Goal: Communication & Community: Answer question/provide support

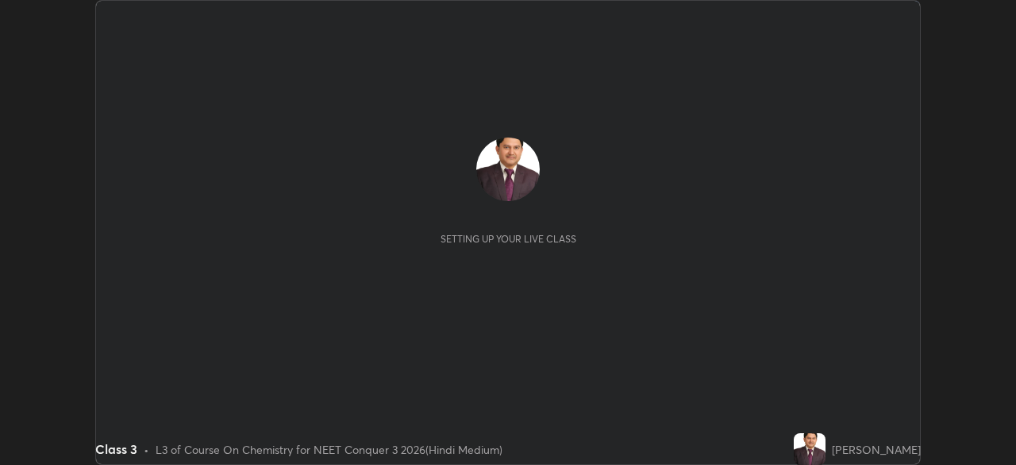
scroll to position [465, 1016]
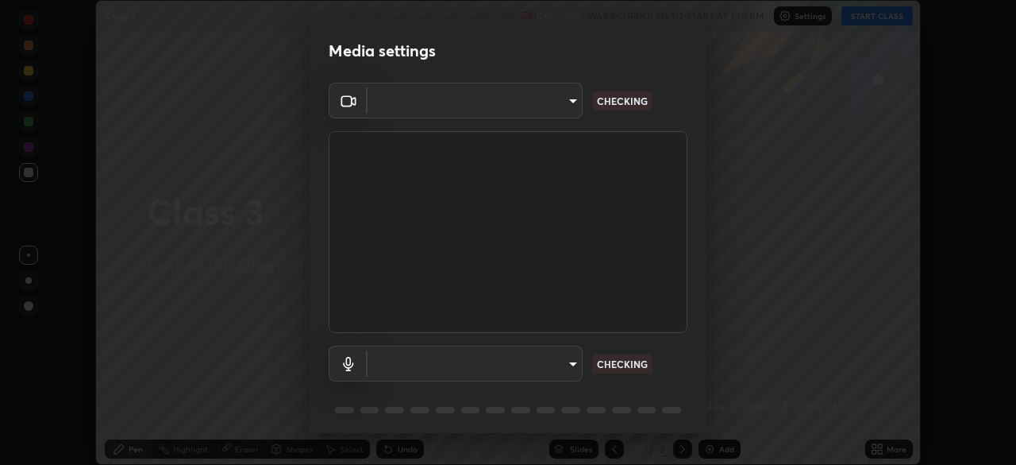
type input "fc38be1871f717ddc8e1b512eadbf63495b763d4820be899b5c927fedf8d93a0"
type input "communications"
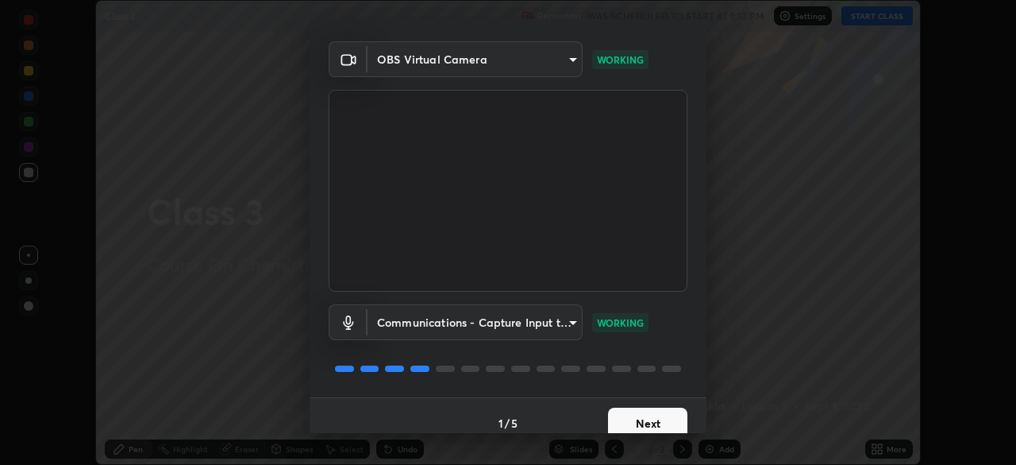
scroll to position [56, 0]
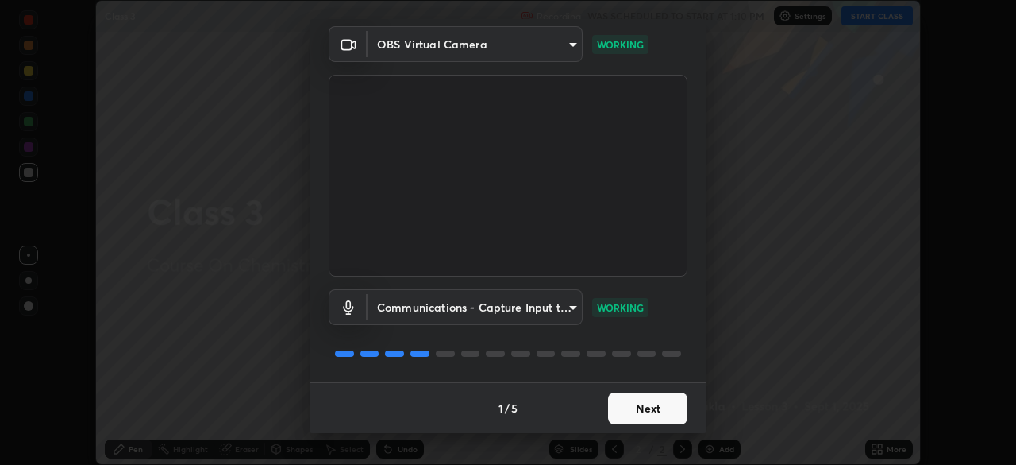
click at [648, 409] on button "Next" at bounding box center [647, 408] width 79 height 32
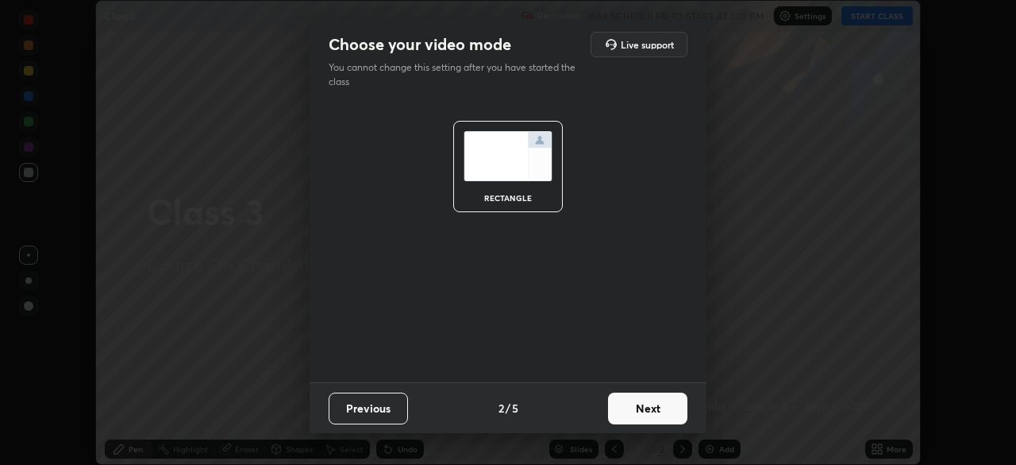
click at [651, 409] on button "Next" at bounding box center [647, 408] width 79 height 32
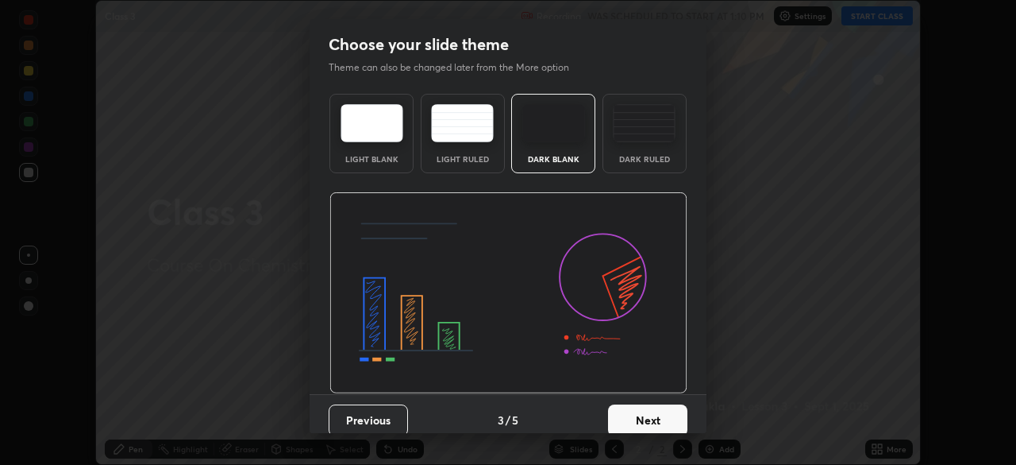
click at [650, 418] on button "Next" at bounding box center [647, 420] width 79 height 32
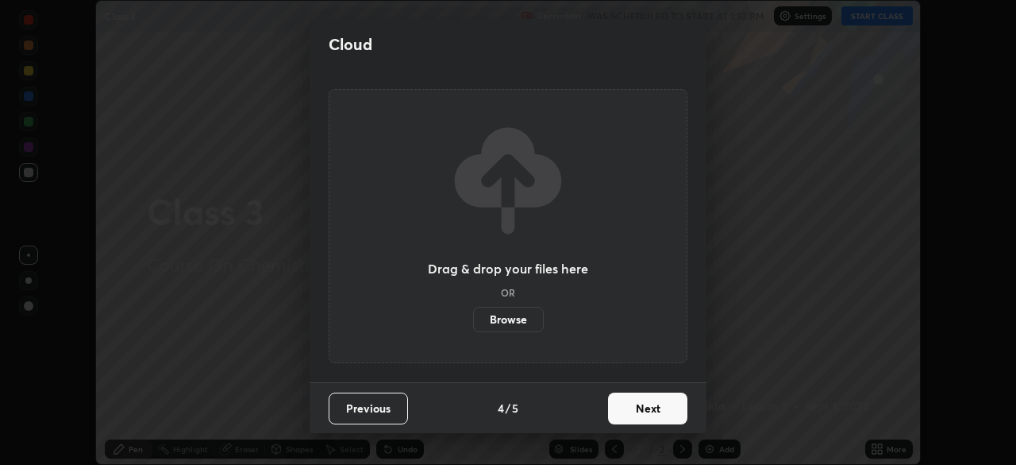
click at [648, 410] on button "Next" at bounding box center [647, 408] width 79 height 32
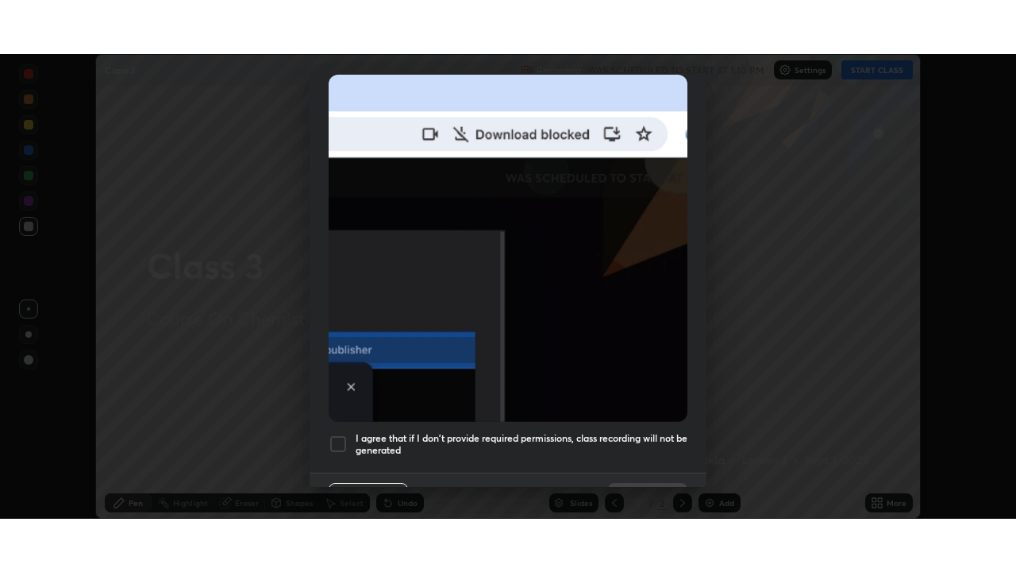
scroll to position [380, 0]
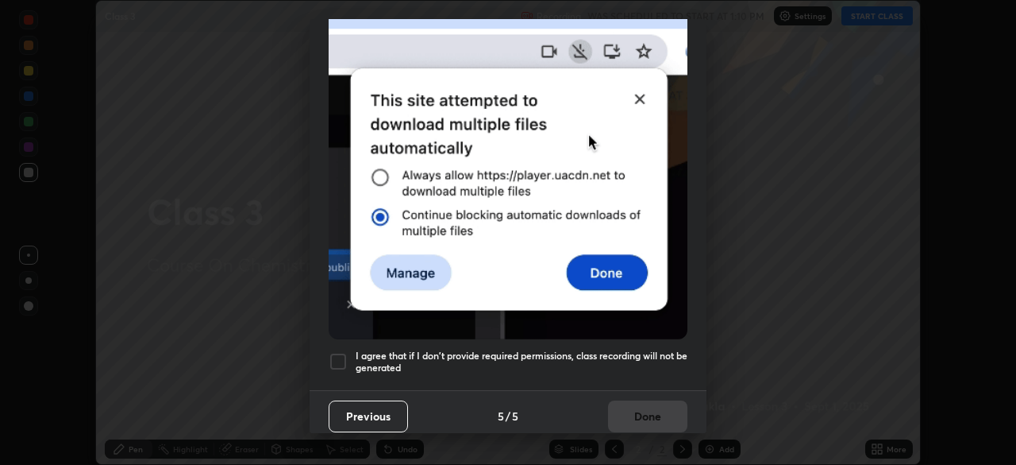
click at [340, 353] on div at bounding box center [338, 361] width 19 height 19
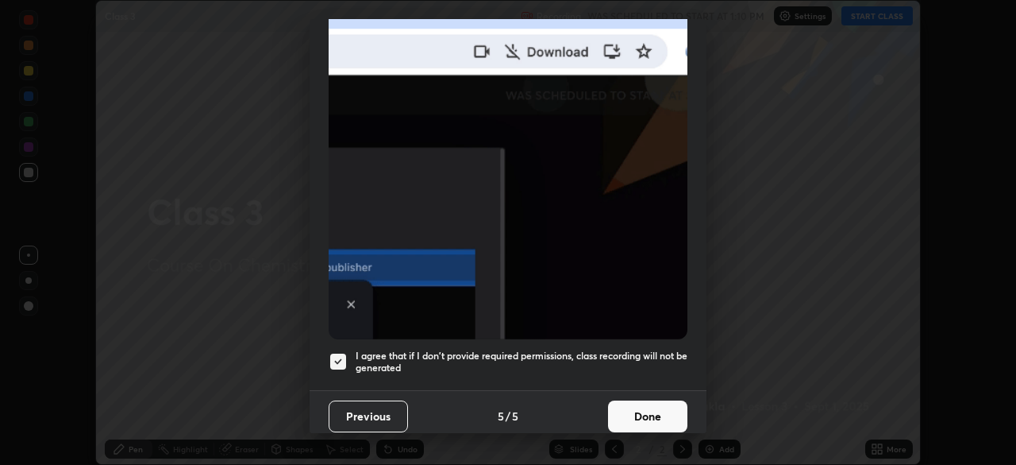
click at [646, 403] on button "Done" at bounding box center [647, 416] width 79 height 32
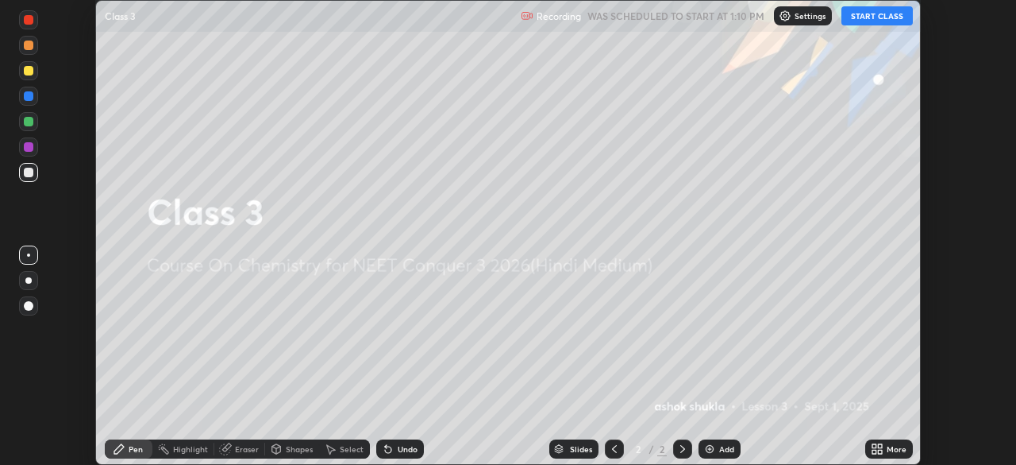
click at [874, 446] on icon at bounding box center [875, 446] width 4 height 4
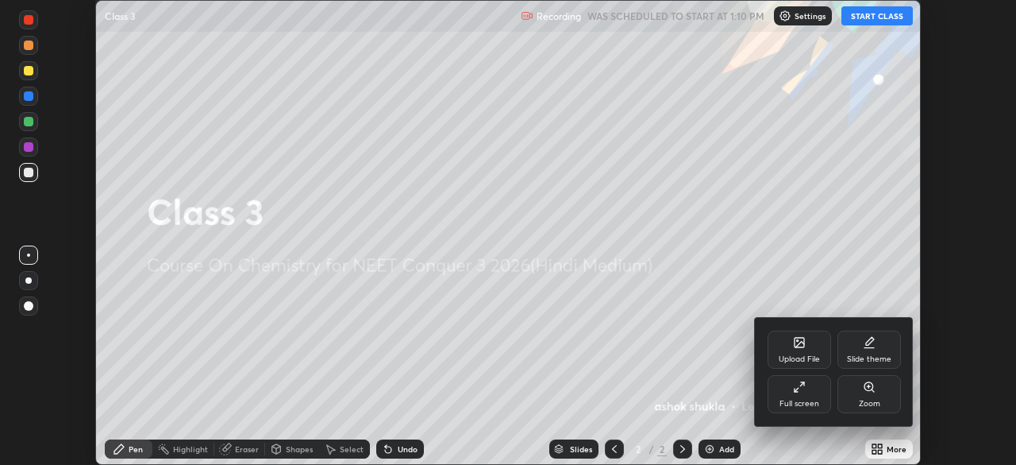
click at [797, 387] on icon at bounding box center [799, 386] width 13 height 13
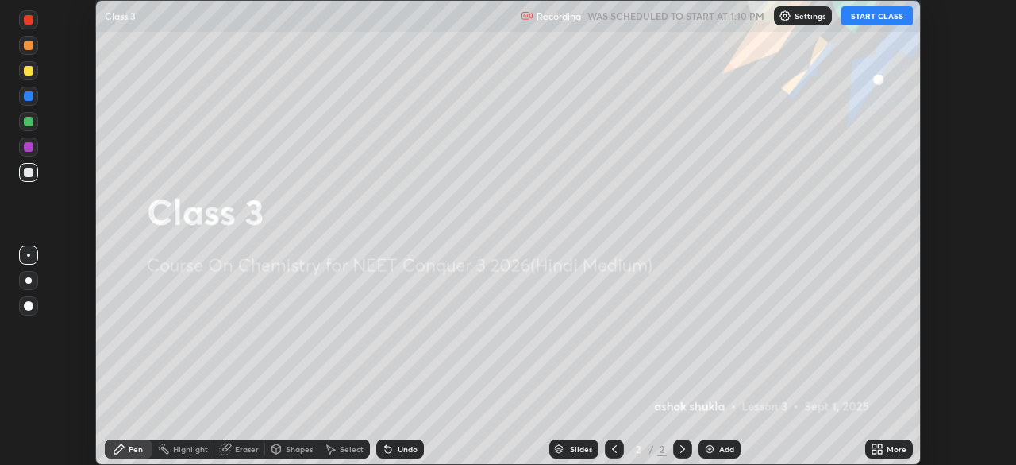
scroll to position [572, 1016]
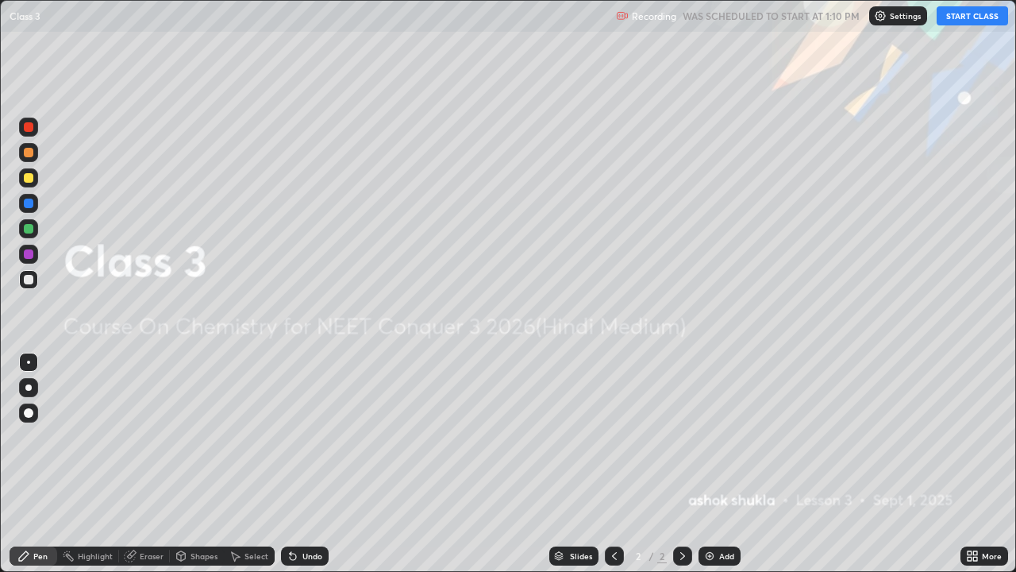
click at [949, 20] on button "START CLASS" at bounding box center [972, 15] width 71 height 19
click at [70, 464] on div "Highlight" at bounding box center [88, 555] width 62 height 19
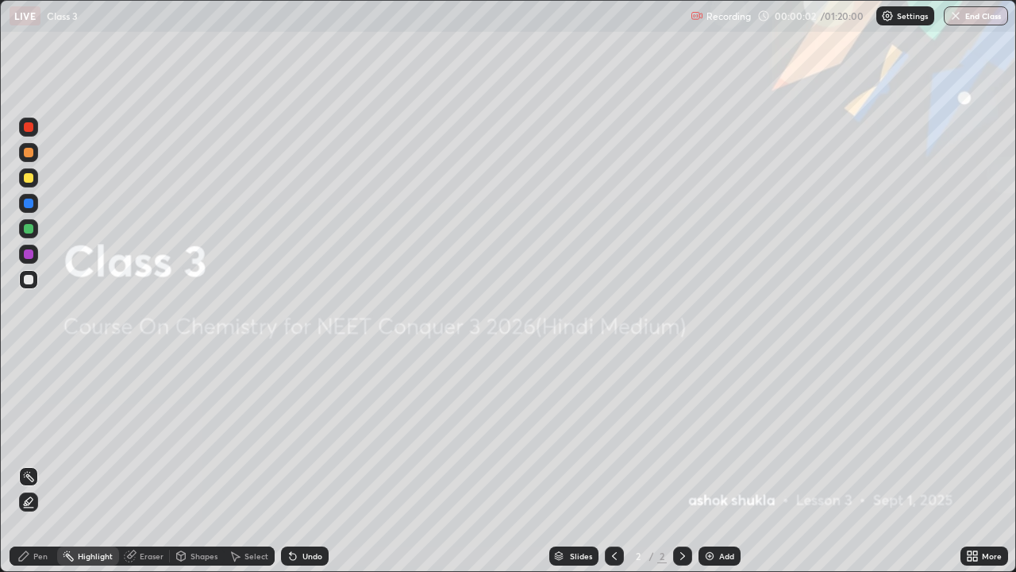
click at [72, 464] on div "Highlight" at bounding box center [88, 555] width 62 height 19
click at [707, 464] on img at bounding box center [710, 555] width 13 height 13
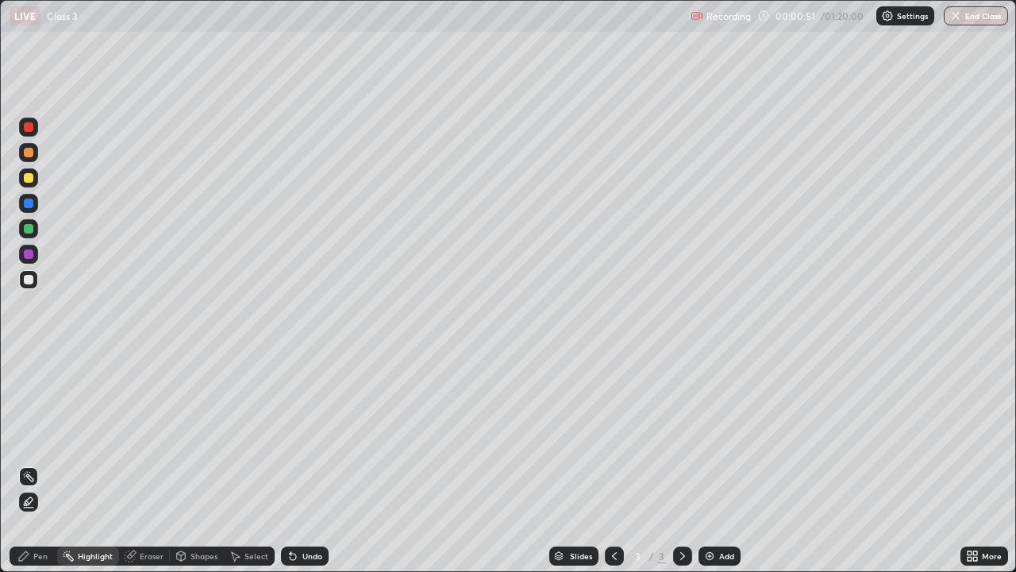
click at [29, 281] on div at bounding box center [29, 280] width 10 height 10
click at [28, 464] on icon at bounding box center [29, 477] width 2 height 2
click at [26, 464] on circle at bounding box center [27, 472] width 2 height 2
click at [28, 464] on icon at bounding box center [28, 501] width 13 height 13
click at [34, 464] on div "Pen" at bounding box center [40, 556] width 14 height 8
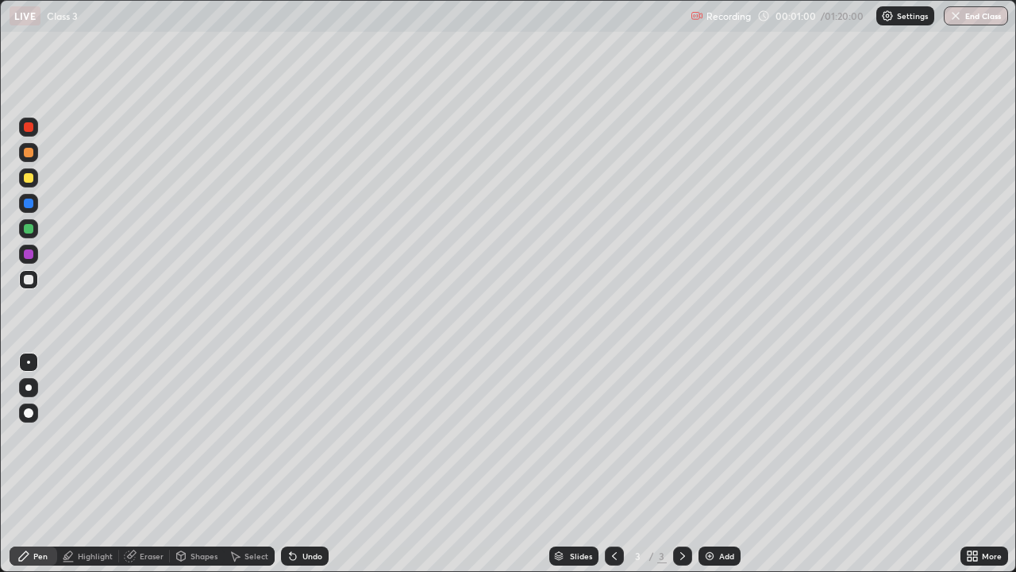
click at [28, 361] on div at bounding box center [28, 361] width 3 height 3
click at [144, 464] on div "Eraser" at bounding box center [152, 556] width 24 height 8
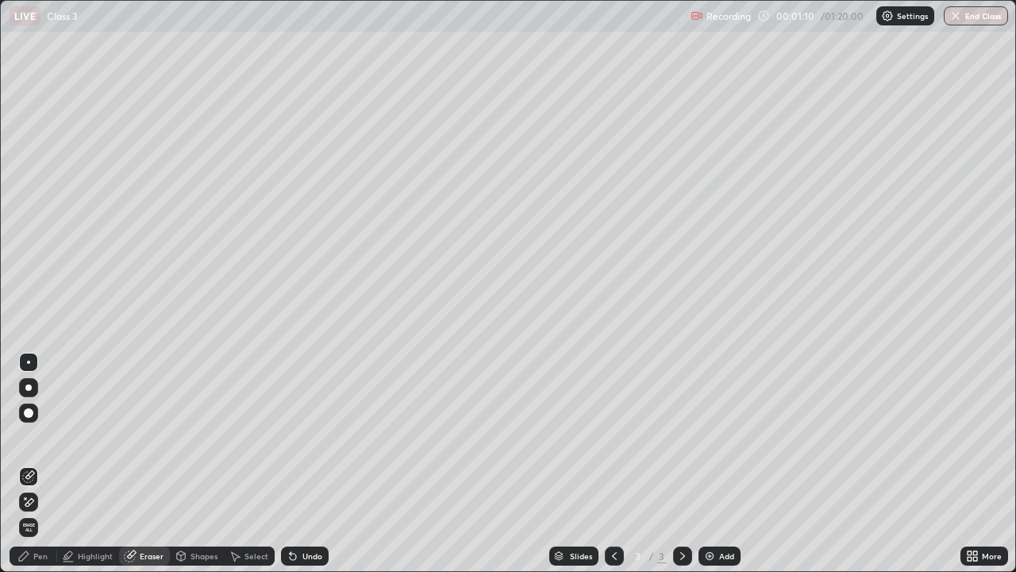
click at [24, 464] on icon at bounding box center [24, 556] width 10 height 10
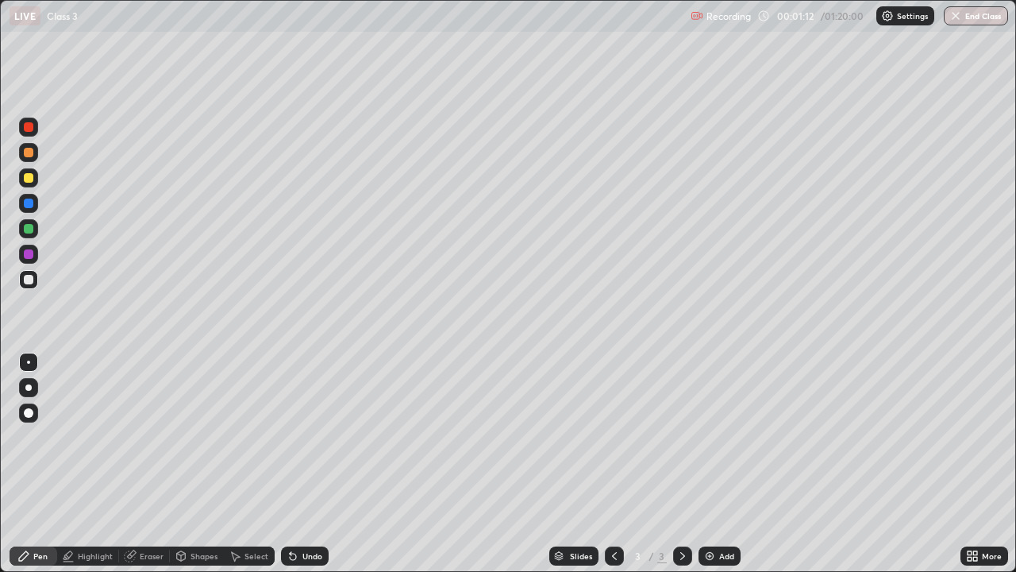
click at [30, 254] on div at bounding box center [29, 254] width 10 height 10
click at [704, 464] on img at bounding box center [710, 555] width 13 height 13
click at [28, 228] on div at bounding box center [29, 229] width 10 height 10
click at [707, 464] on img at bounding box center [710, 555] width 13 height 13
click at [26, 152] on div at bounding box center [29, 153] width 10 height 10
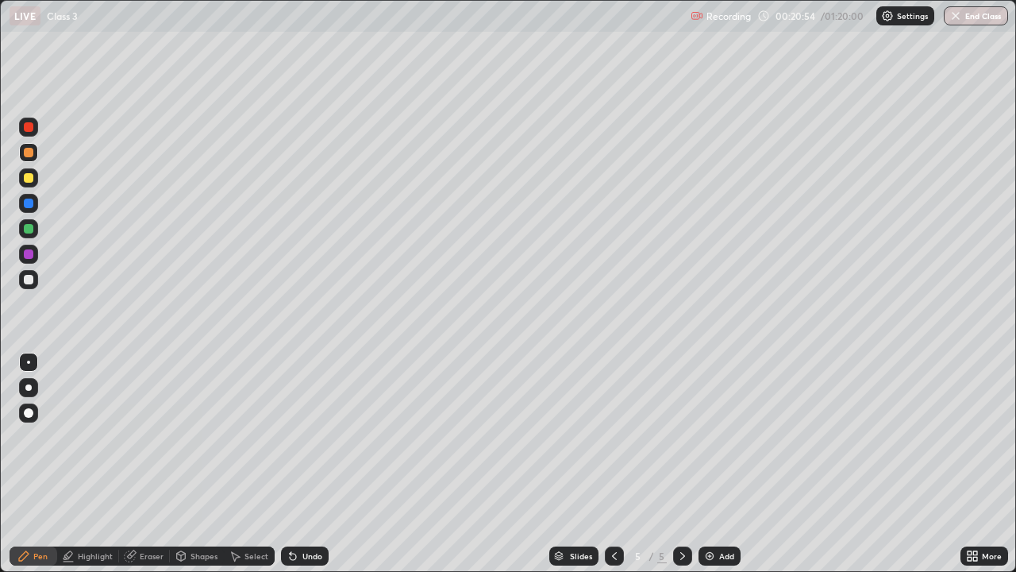
click at [707, 464] on img at bounding box center [710, 555] width 13 height 13
click at [704, 464] on img at bounding box center [710, 555] width 13 height 13
click at [705, 464] on img at bounding box center [710, 555] width 13 height 13
click at [29, 201] on div at bounding box center [29, 204] width 10 height 10
click at [141, 464] on div "Eraser" at bounding box center [152, 556] width 24 height 8
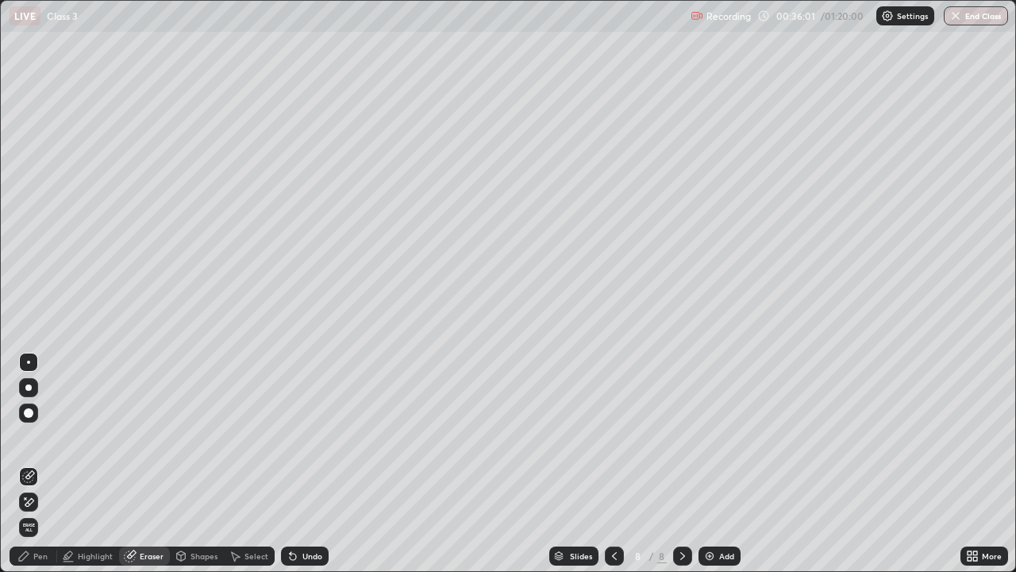
click at [47, 464] on div "Pen" at bounding box center [40, 556] width 14 height 8
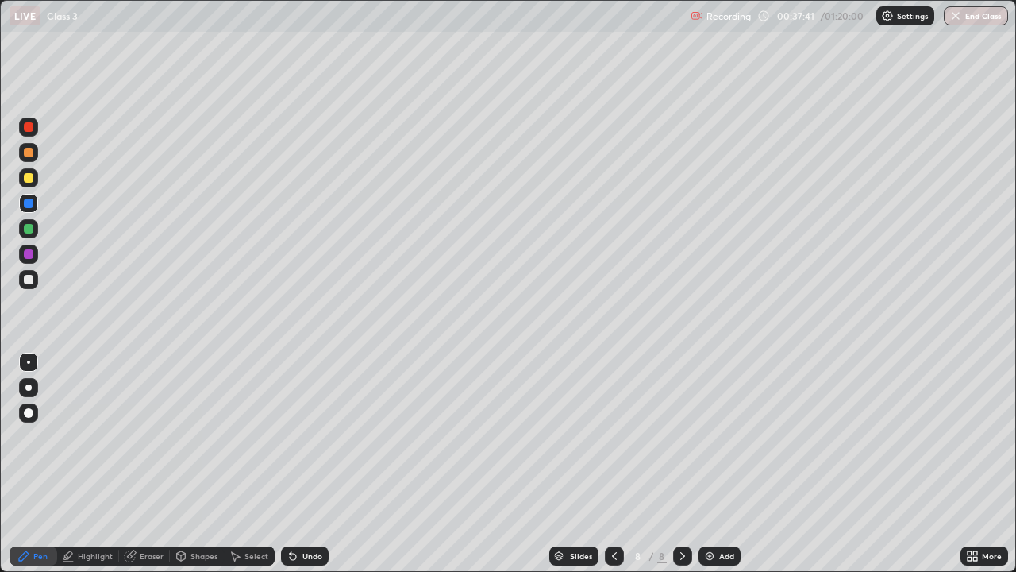
click at [839, 464] on div "Slides 8 / 8 Add" at bounding box center [645, 556] width 632 height 32
click at [403, 464] on div "Slides 8 / 8 Add" at bounding box center [645, 556] width 632 height 32
click at [707, 464] on img at bounding box center [710, 555] width 13 height 13
click at [29, 179] on div at bounding box center [29, 178] width 10 height 10
click at [148, 464] on div "Eraser" at bounding box center [152, 556] width 24 height 8
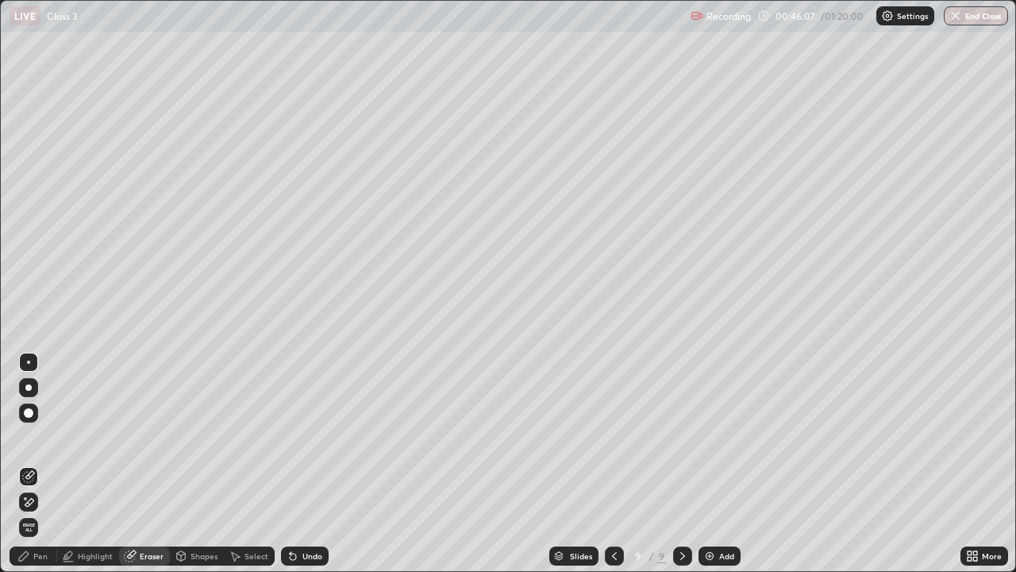
click at [37, 464] on div "Pen" at bounding box center [40, 556] width 14 height 8
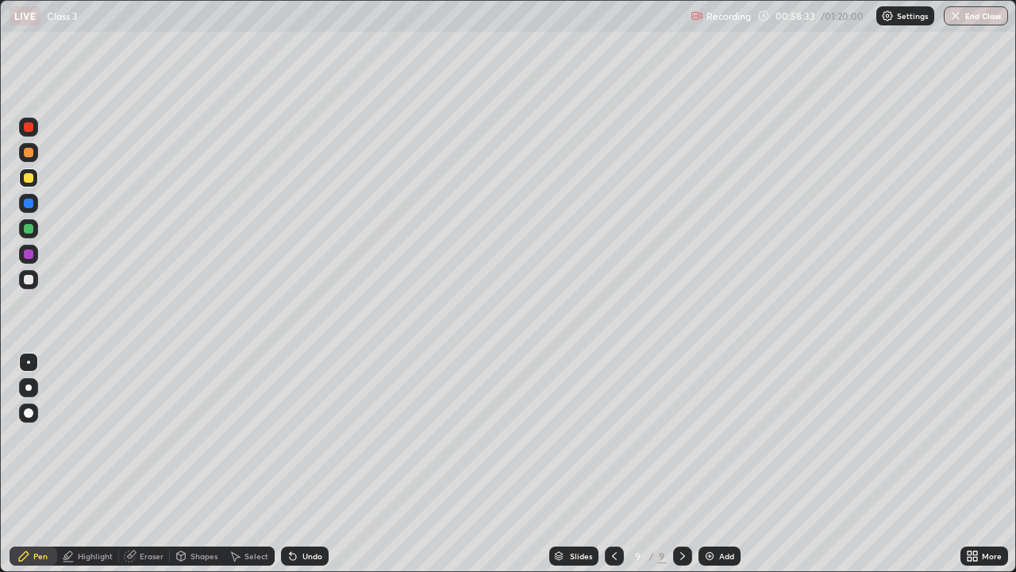
click at [154, 464] on div "Eraser" at bounding box center [152, 556] width 24 height 8
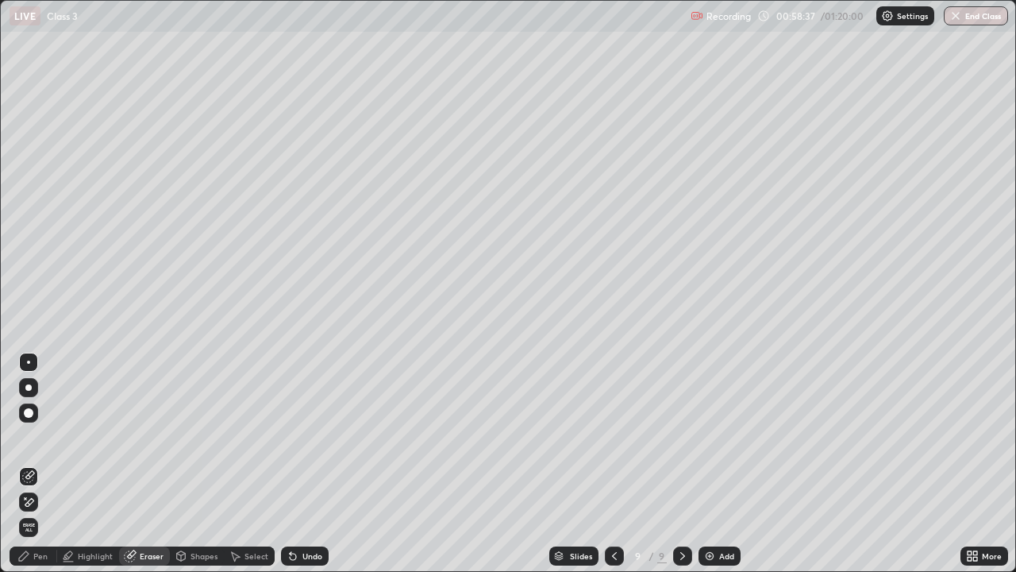
click at [56, 464] on div "Pen" at bounding box center [34, 555] width 48 height 19
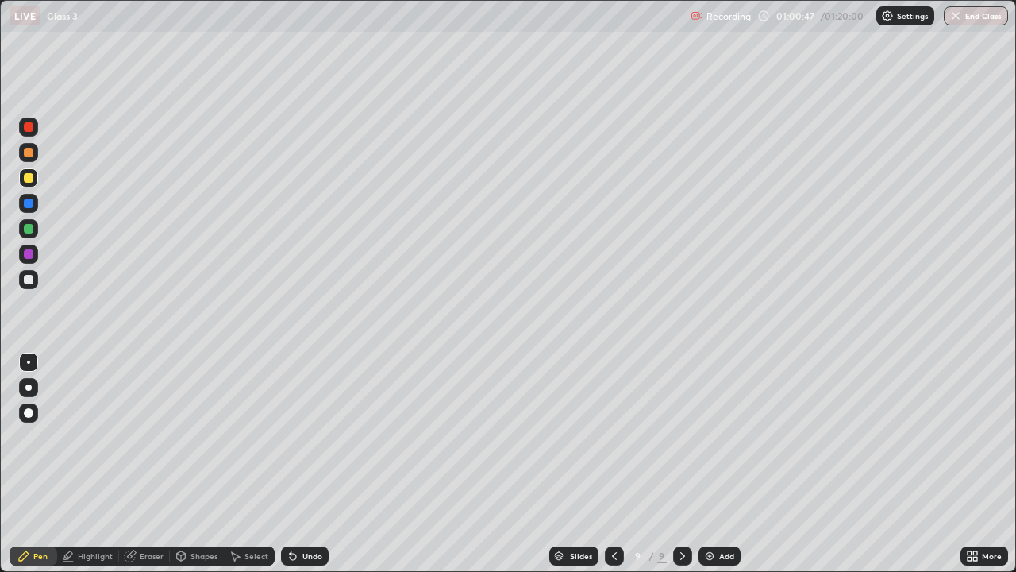
click at [704, 464] on img at bounding box center [710, 555] width 13 height 13
click at [143, 464] on div "Eraser" at bounding box center [152, 556] width 24 height 8
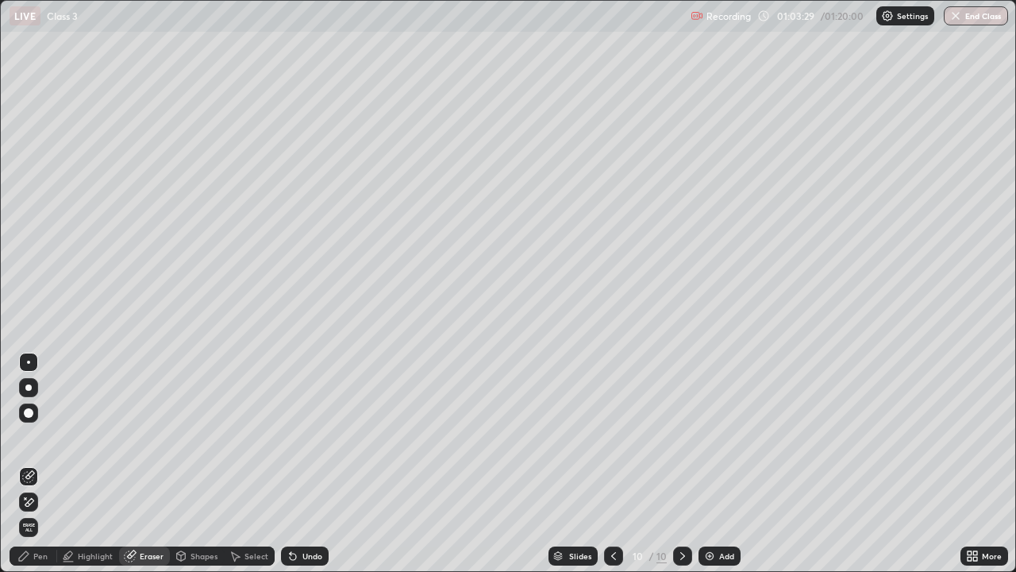
click at [40, 464] on div "Pen" at bounding box center [40, 556] width 14 height 8
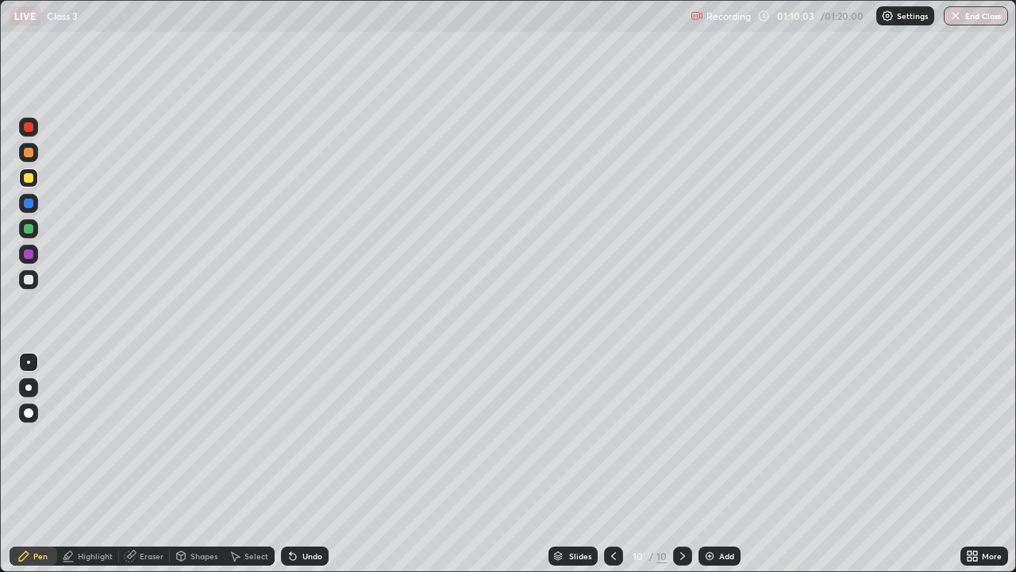
click at [707, 464] on img at bounding box center [710, 555] width 13 height 13
click at [710, 464] on img at bounding box center [710, 555] width 13 height 13
click at [958, 20] on img "button" at bounding box center [956, 16] width 13 height 13
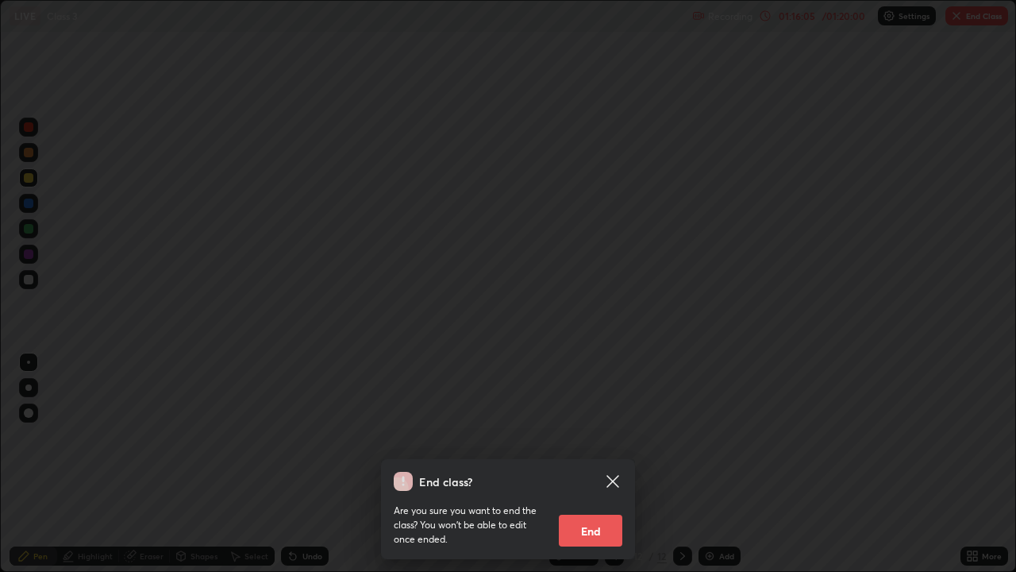
click at [587, 464] on button "End" at bounding box center [591, 531] width 64 height 32
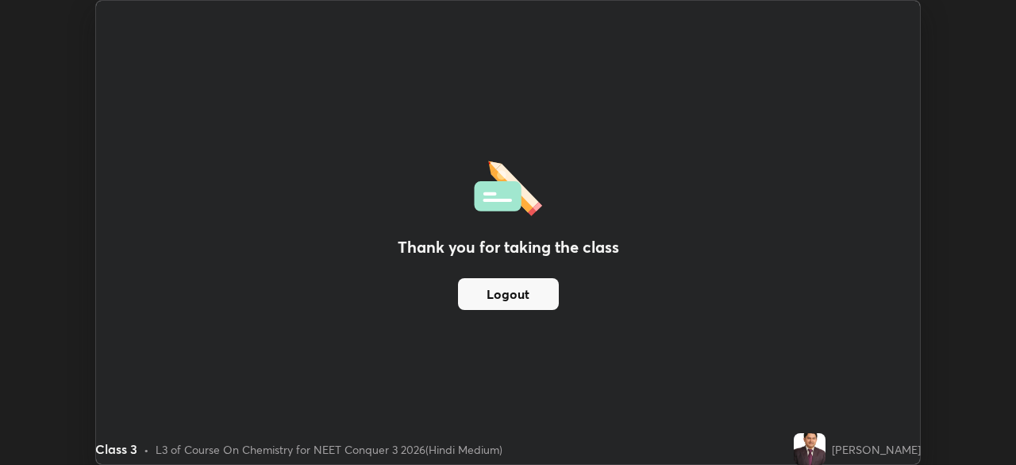
scroll to position [78938, 78386]
